Goal: Transaction & Acquisition: Purchase product/service

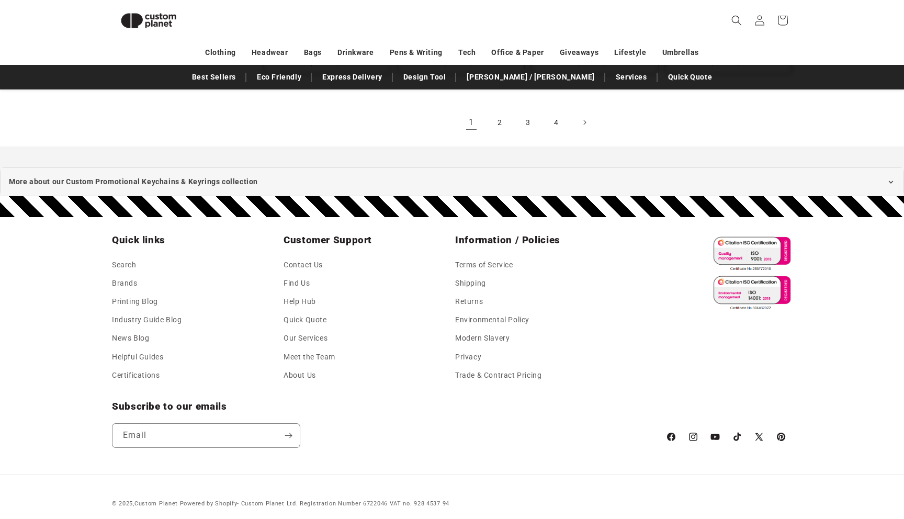
scroll to position [1182, 0]
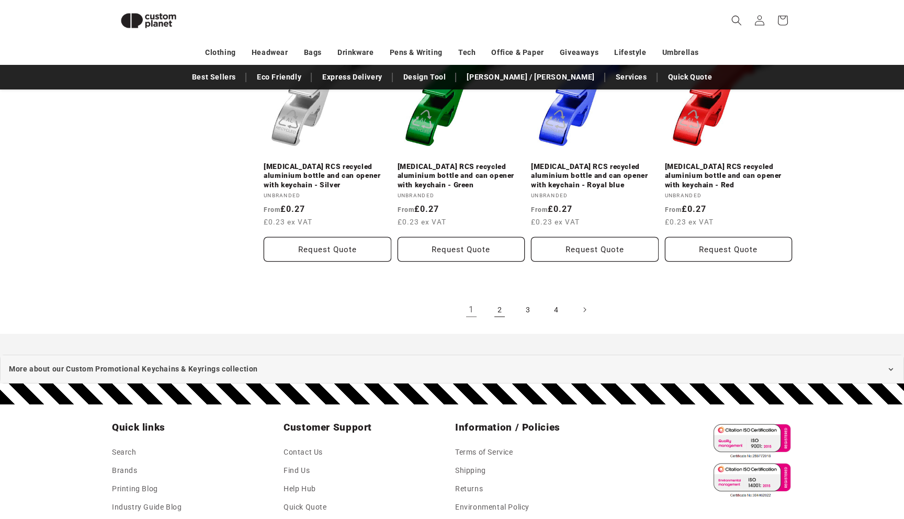
click at [505, 298] on link "2" at bounding box center [499, 309] width 23 height 23
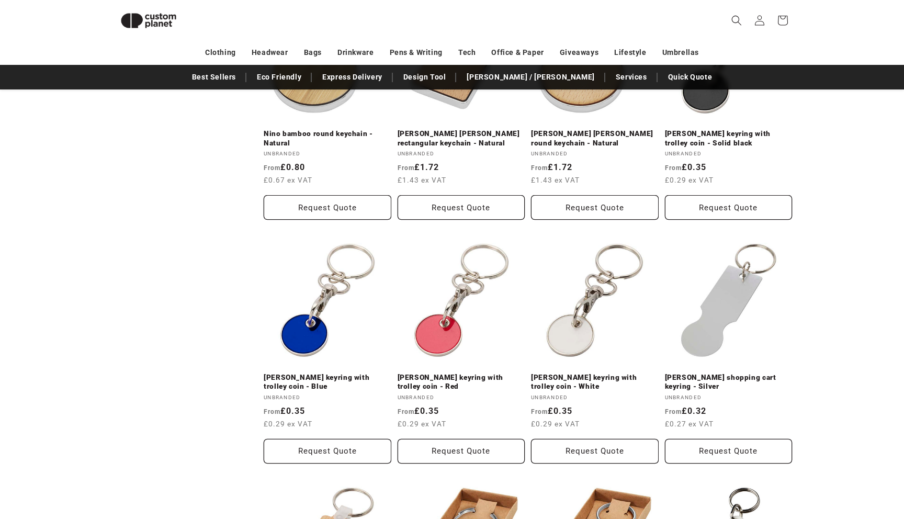
scroll to position [851, 0]
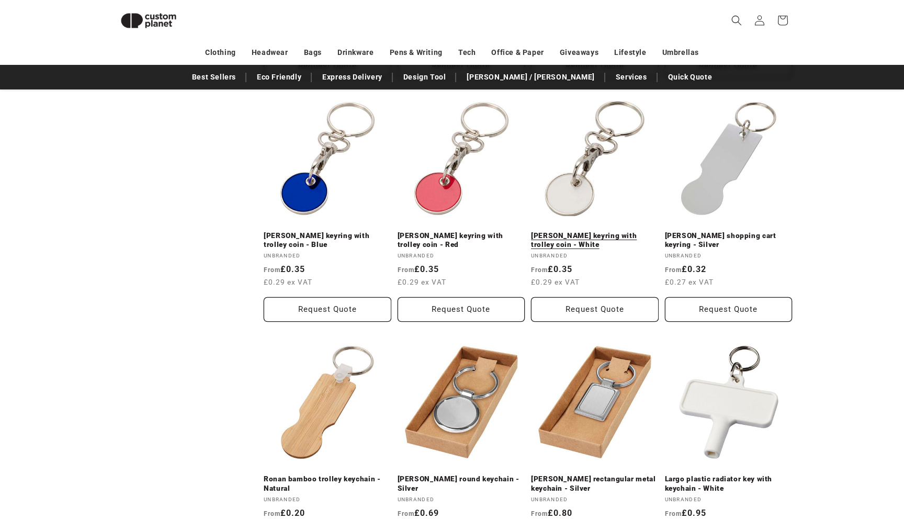
click at [561, 237] on link "Rory keyring with trolley coin - White" at bounding box center [595, 240] width 128 height 18
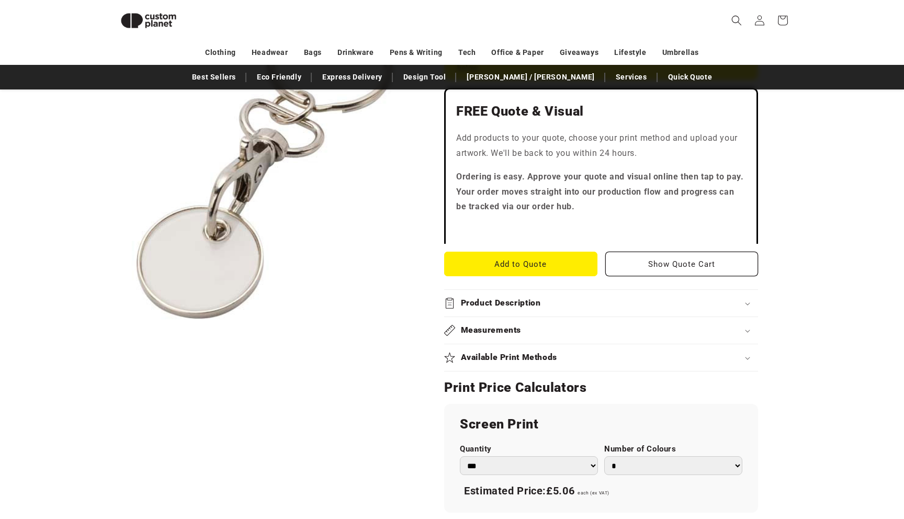
scroll to position [344, 0]
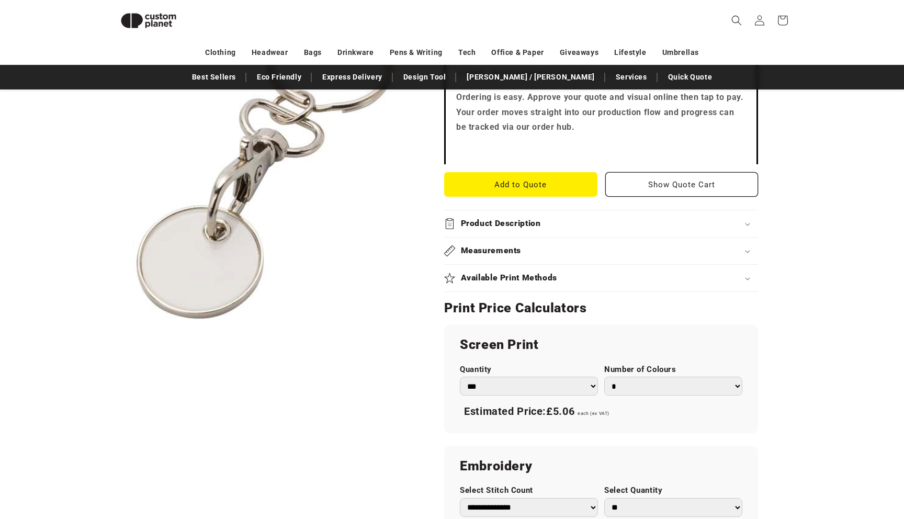
click at [526, 403] on div "Estimated Price: £5.06 each (ex VAT)" at bounding box center [601, 412] width 282 height 22
click at [521, 383] on select "*** *** *** **** **** **** ***** *****" at bounding box center [529, 386] width 138 height 19
